Goal: Task Accomplishment & Management: Manage account settings

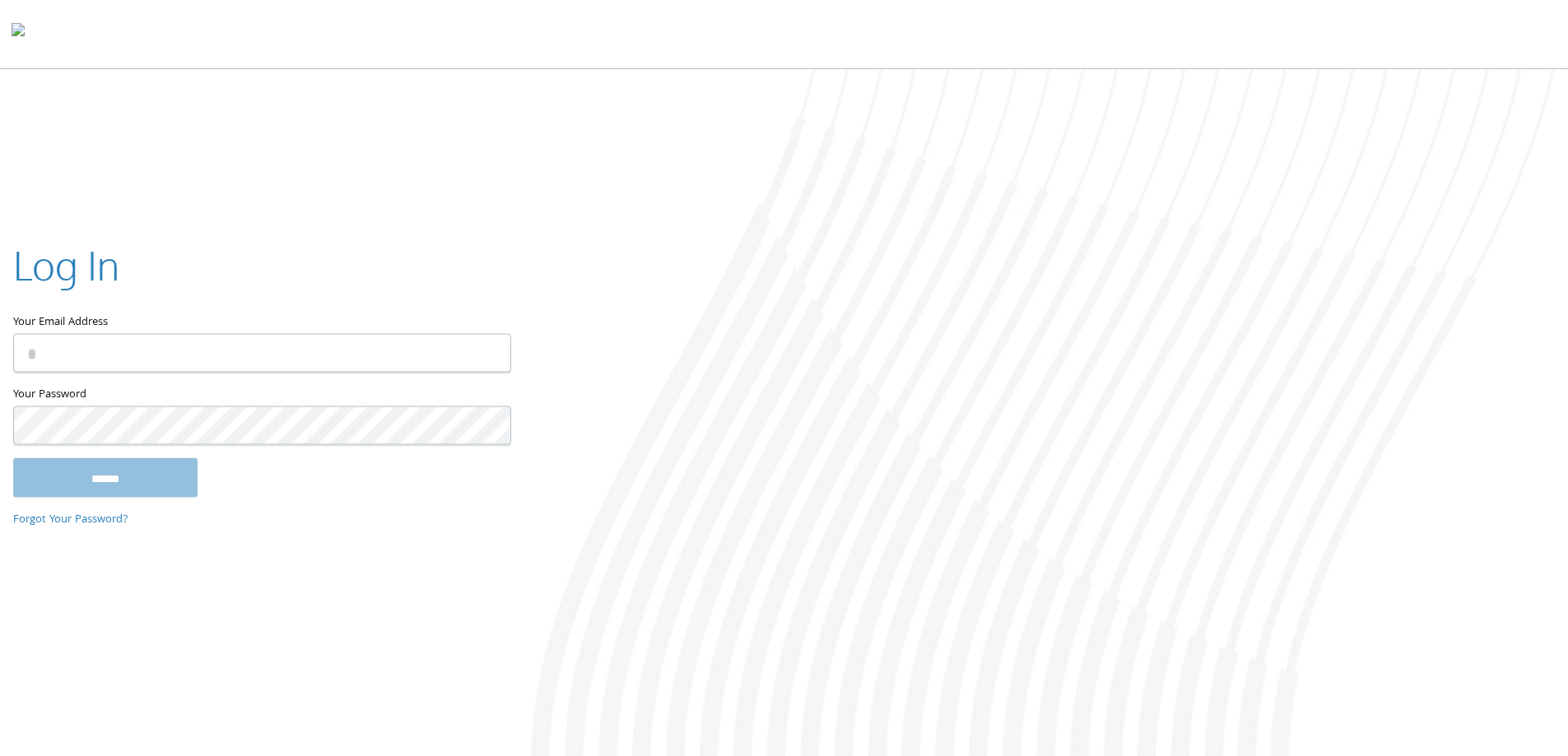
click at [150, 116] on div "Log In Your Email Address Your Password This field is required ****** Forgot Yo…" at bounding box center [784, 414] width 1568 height 691
type input "**********"
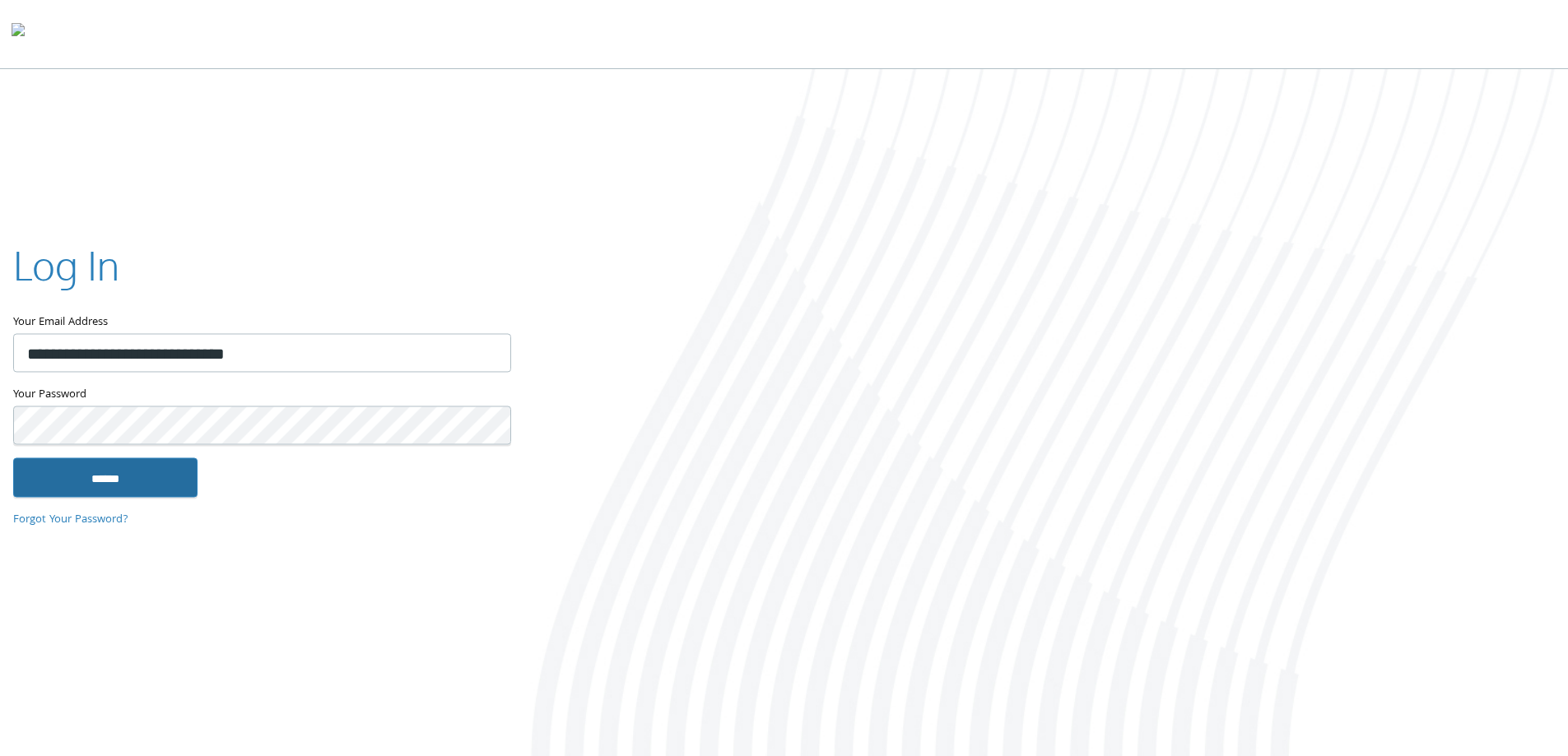
click at [148, 482] on input "******" at bounding box center [105, 478] width 184 height 40
type input "**********"
